Goal: Task Accomplishment & Management: Use online tool/utility

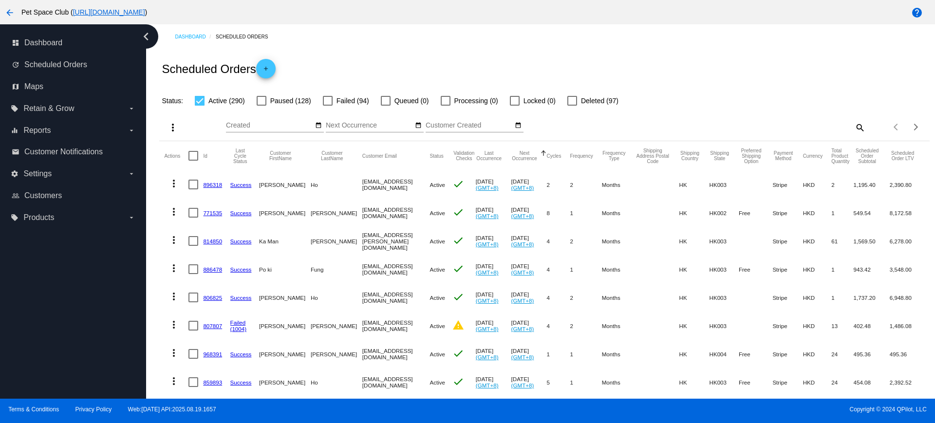
click at [855, 127] on mat-icon "search" at bounding box center [860, 127] width 12 height 15
click at [708, 66] on div "Scheduled Orders add" at bounding box center [544, 68] width 770 height 39
click at [677, 70] on div "Scheduled Orders add" at bounding box center [544, 68] width 770 height 39
